Goal: Information Seeking & Learning: Obtain resource

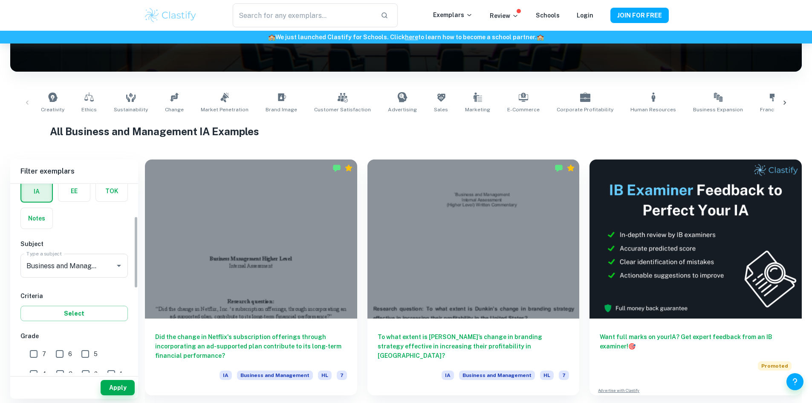
scroll to position [85, 0]
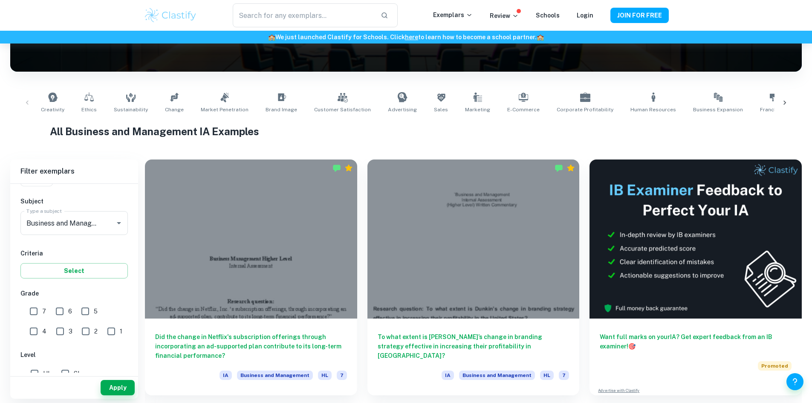
click at [32, 311] on input "7" at bounding box center [33, 311] width 17 height 17
checkbox input "true"
click at [117, 382] on button "Apply" at bounding box center [118, 387] width 34 height 15
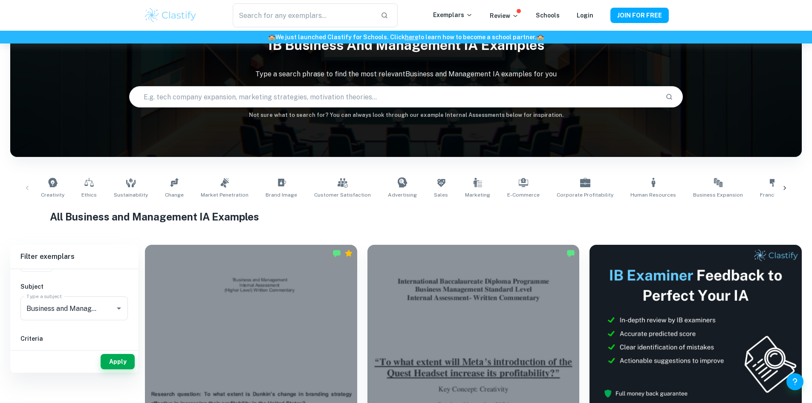
scroll to position [0, 0]
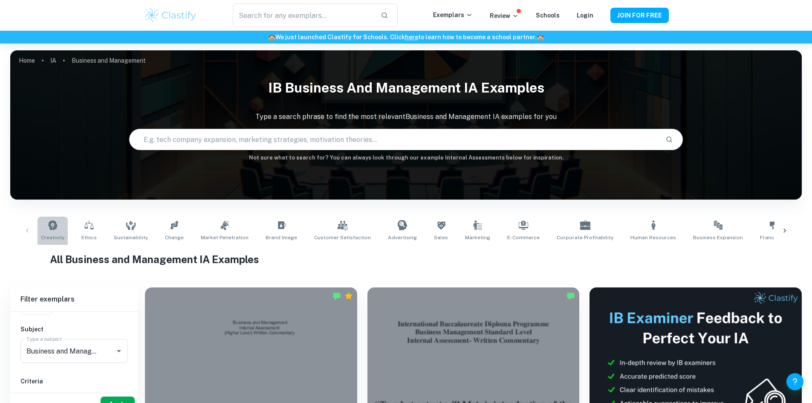
click at [61, 231] on link "Creativity" at bounding box center [53, 231] width 30 height 28
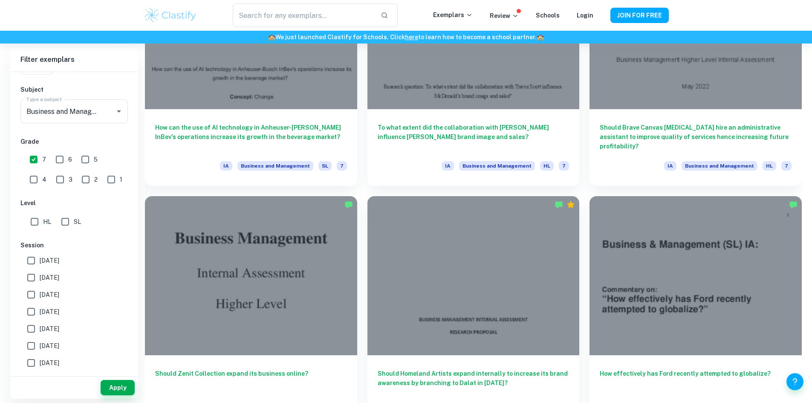
scroll to position [1407, 0]
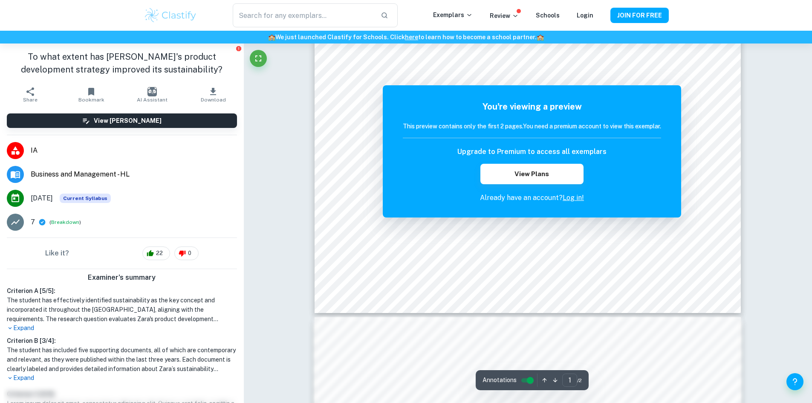
scroll to position [171, 0]
click at [580, 198] on link "Log in!" at bounding box center [573, 198] width 21 height 8
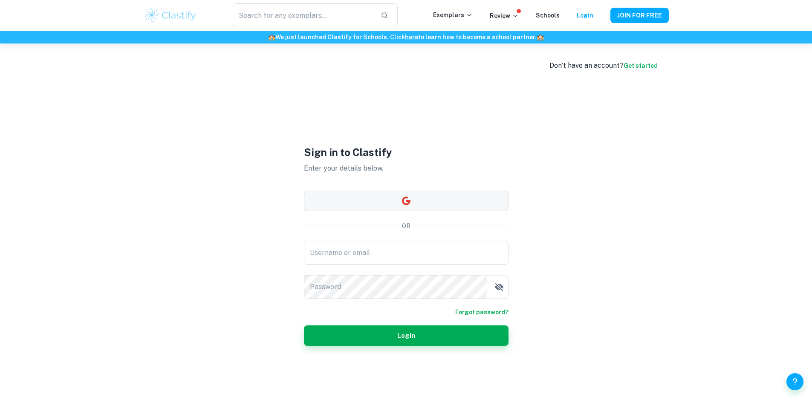
click at [414, 201] on button "button" at bounding box center [406, 201] width 205 height 20
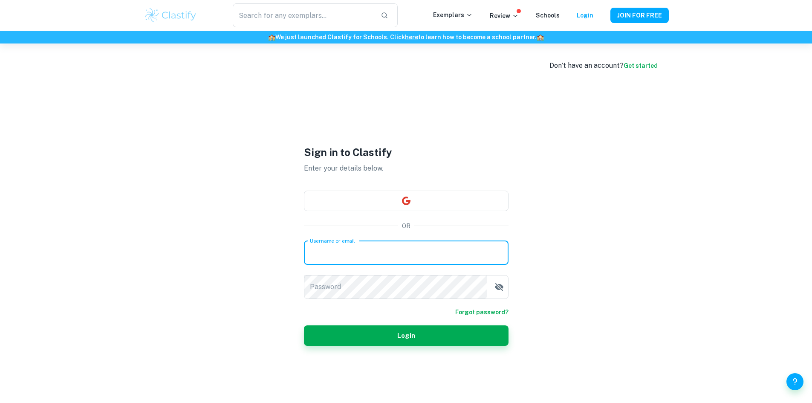
click at [354, 248] on input "Username or email" at bounding box center [406, 253] width 205 height 24
type input "[EMAIL_ADDRESS][DOMAIN_NAME]"
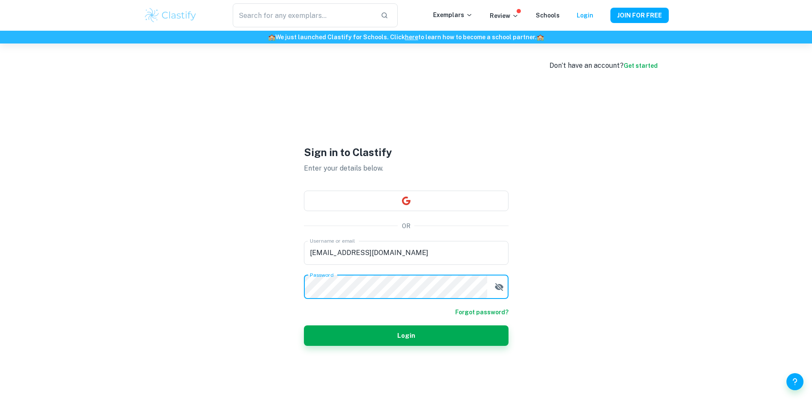
click at [495, 286] on icon "button" at bounding box center [499, 287] width 10 height 10
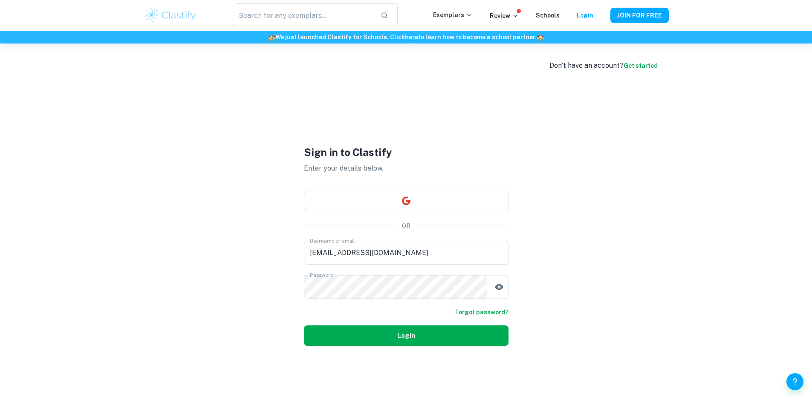
click at [466, 334] on button "Login" at bounding box center [406, 335] width 205 height 20
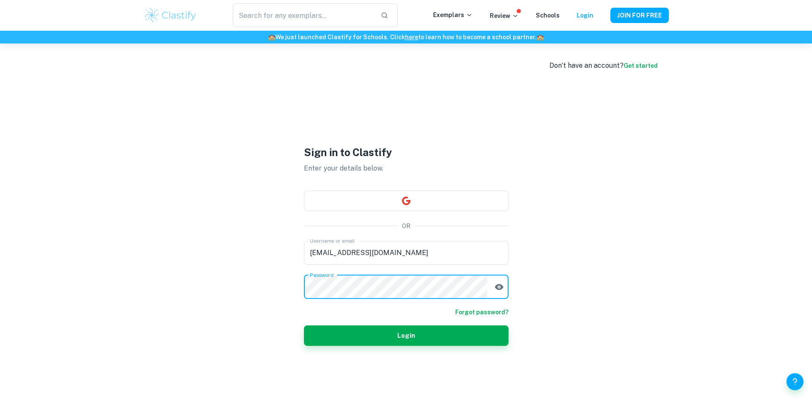
click at [304, 325] on button "Login" at bounding box center [406, 335] width 205 height 20
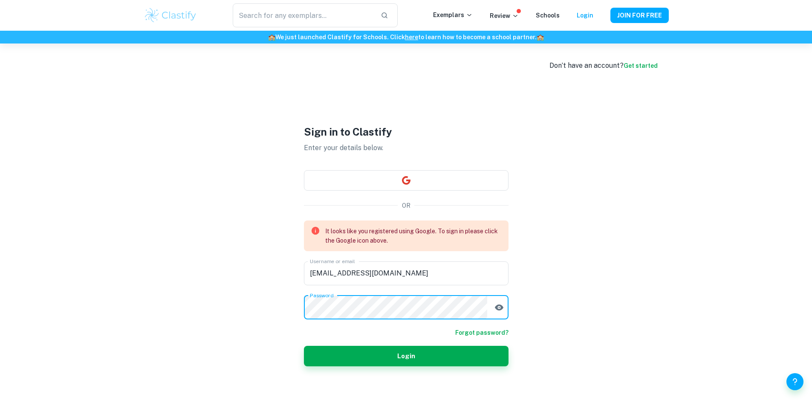
click at [304, 346] on button "Login" at bounding box center [406, 356] width 205 height 20
click at [698, 161] on div "Don’t have an account? Get started Sign in to Clastify Enter your details below…" at bounding box center [406, 244] width 812 height 403
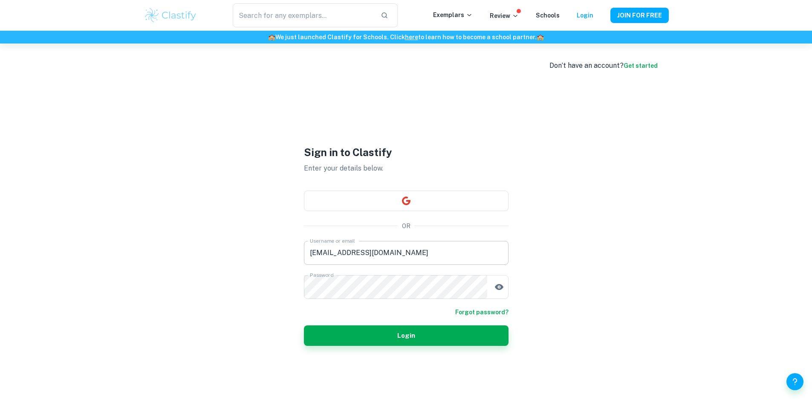
click at [417, 258] on input "[EMAIL_ADDRESS][DOMAIN_NAME]" at bounding box center [406, 253] width 205 height 24
